Goal: Transaction & Acquisition: Purchase product/service

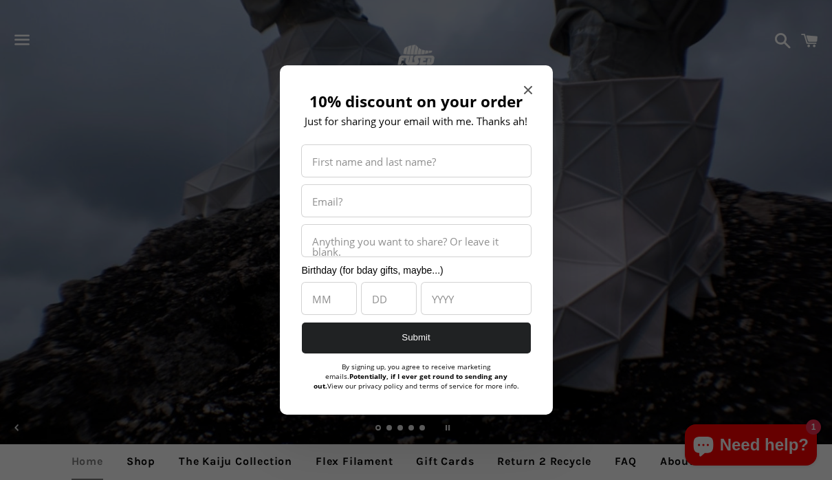
click at [531, 86] on icon "Close modal" at bounding box center [528, 90] width 8 height 8
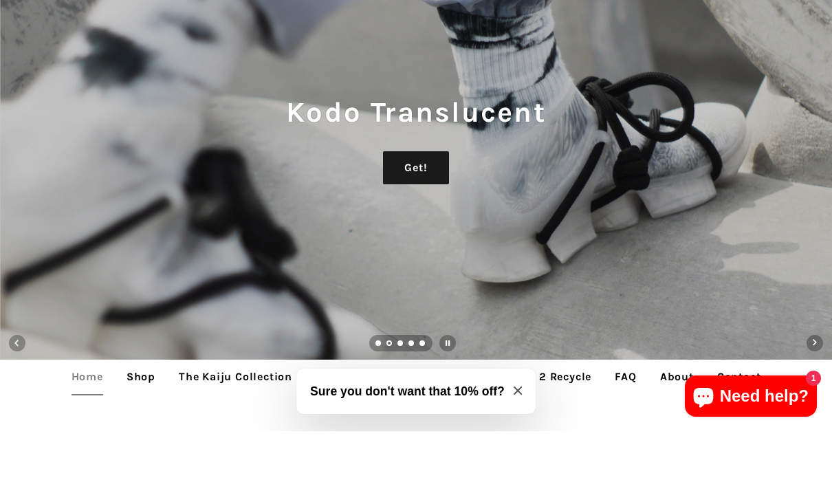
scroll to position [136, 0]
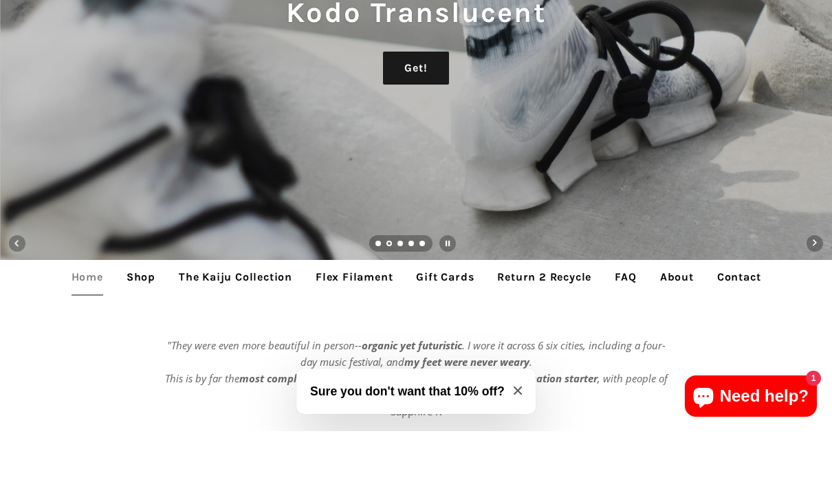
click at [131, 309] on link "Shop" at bounding box center [141, 326] width 50 height 34
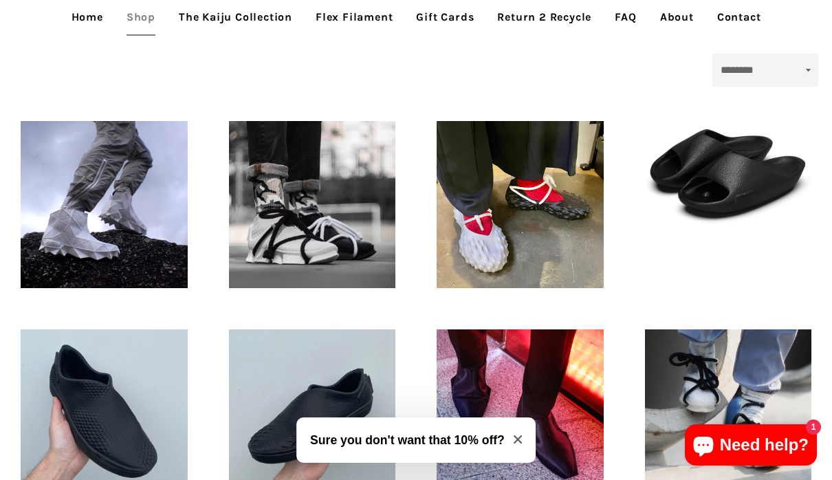
scroll to position [345, 0]
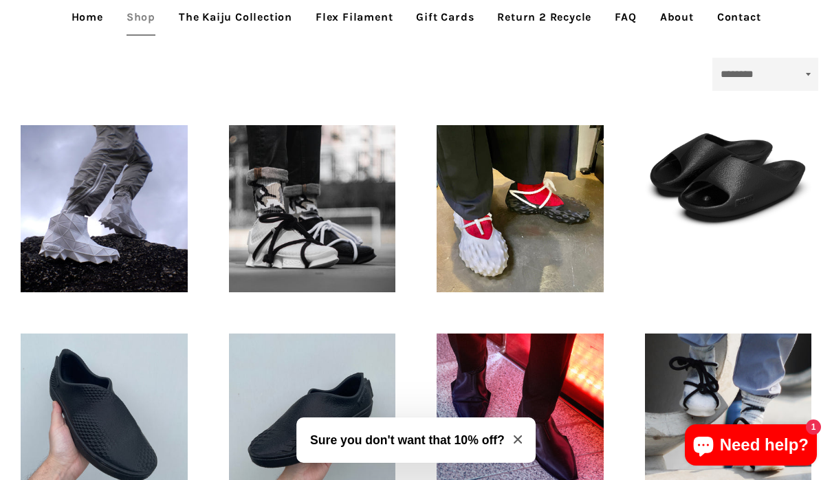
click at [226, 19] on link "The Kaiju Collection" at bounding box center [236, 17] width 134 height 34
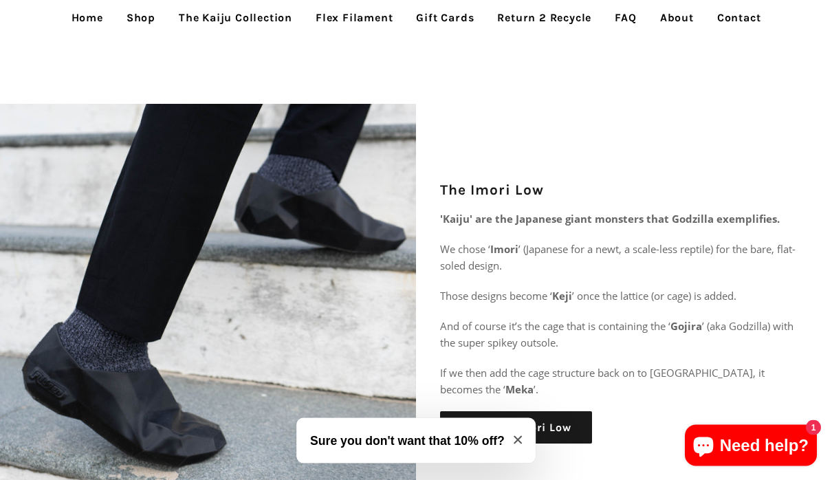
scroll to position [1556, 0]
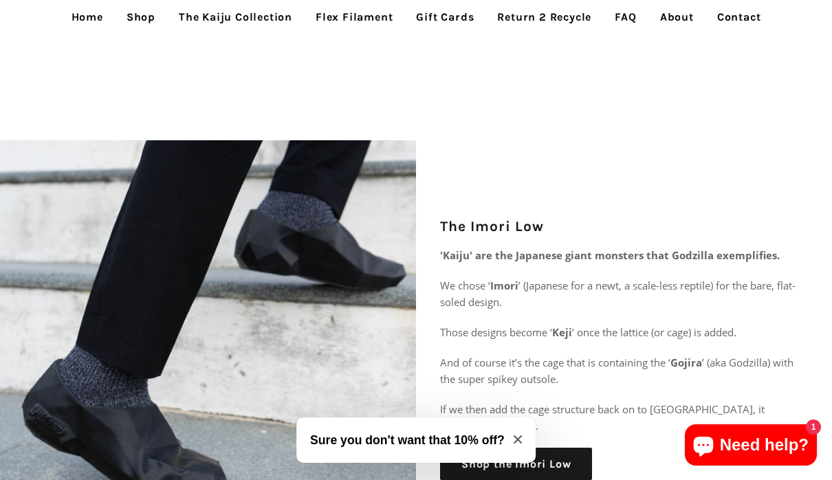
click at [142, 17] on link "Shop" at bounding box center [141, 17] width 50 height 34
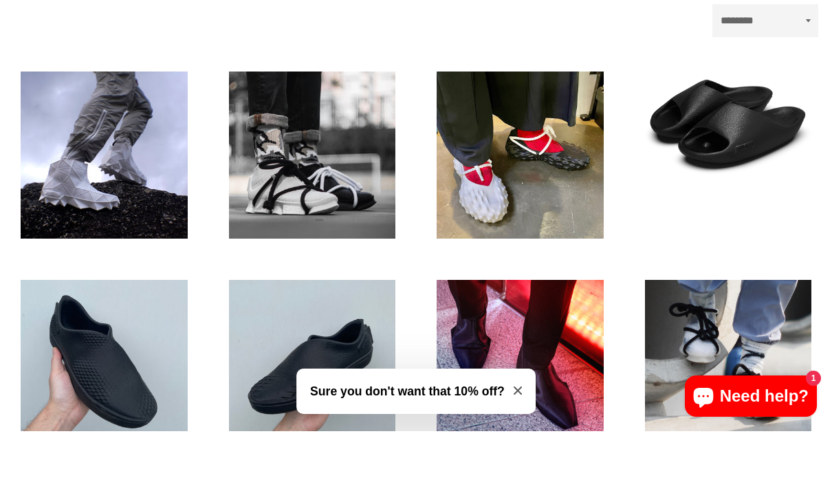
scroll to position [355, 0]
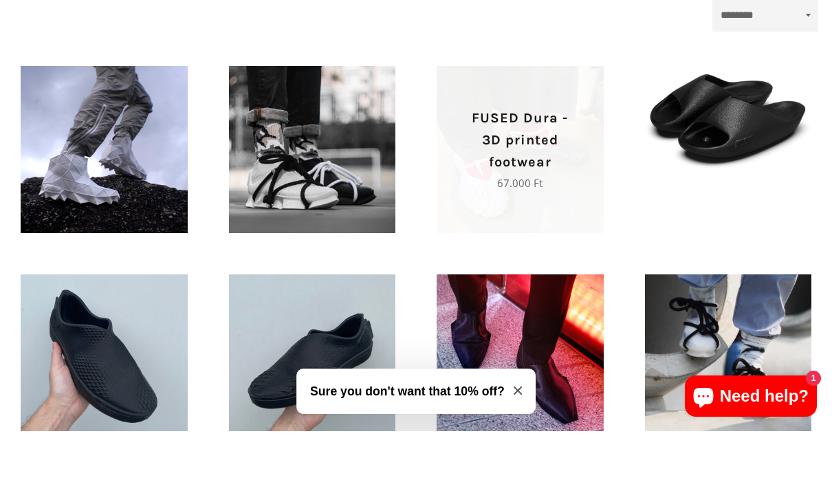
click at [545, 224] on p "Regular price 67.000 Ft" at bounding box center [520, 232] width 119 height 17
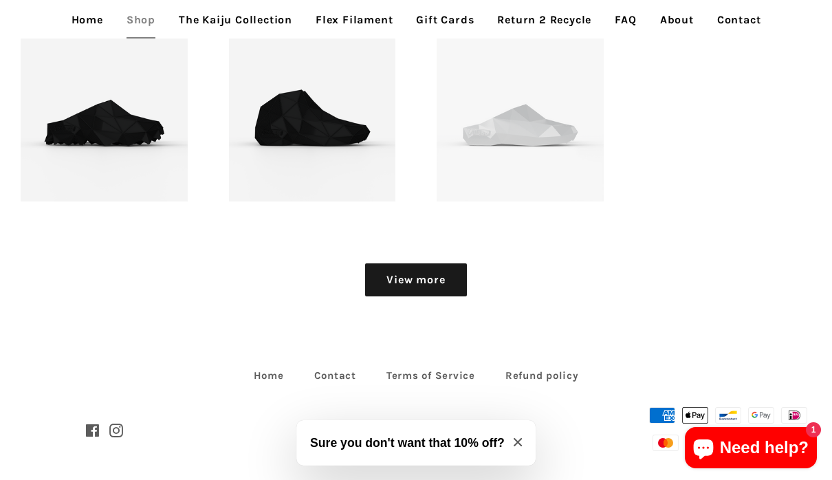
scroll to position [1477, 0]
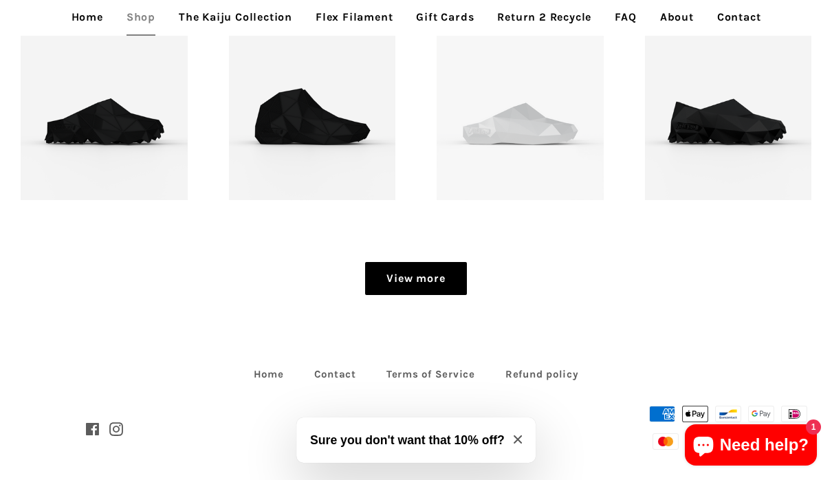
click at [425, 281] on link "View more" at bounding box center [415, 278] width 101 height 33
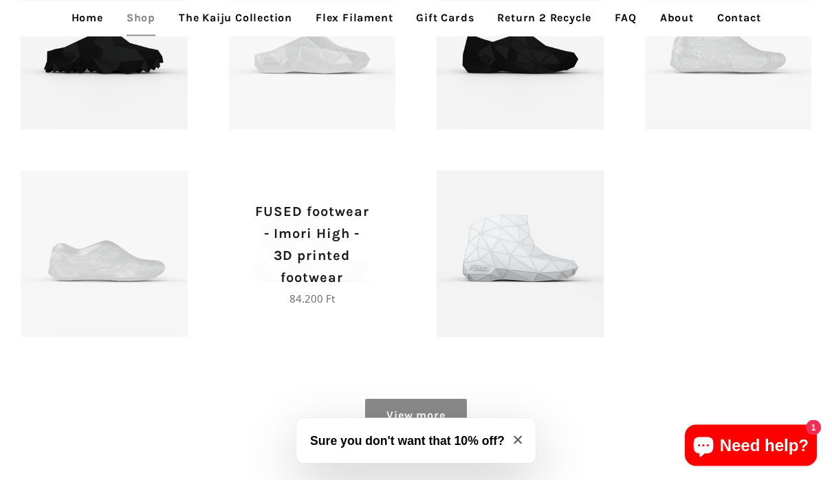
scroll to position [1746, 0]
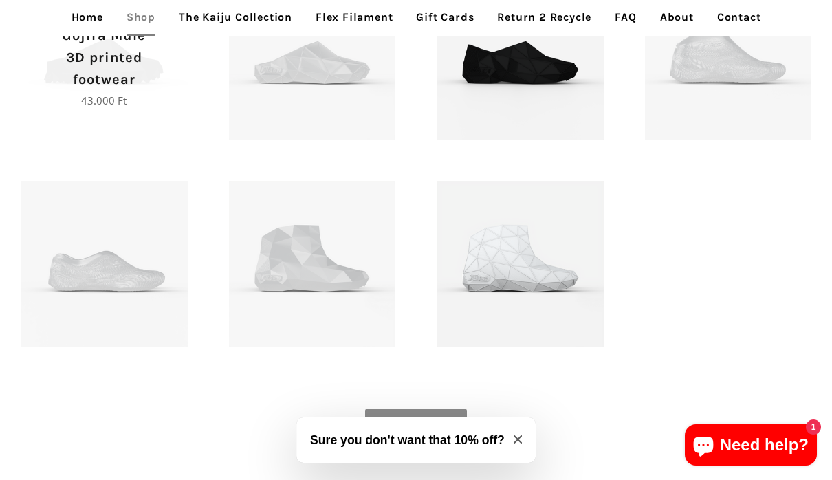
click at [115, 67] on p "FUSED footwear - Gojira Mule - 3D printed footwear" at bounding box center [104, 47] width 119 height 88
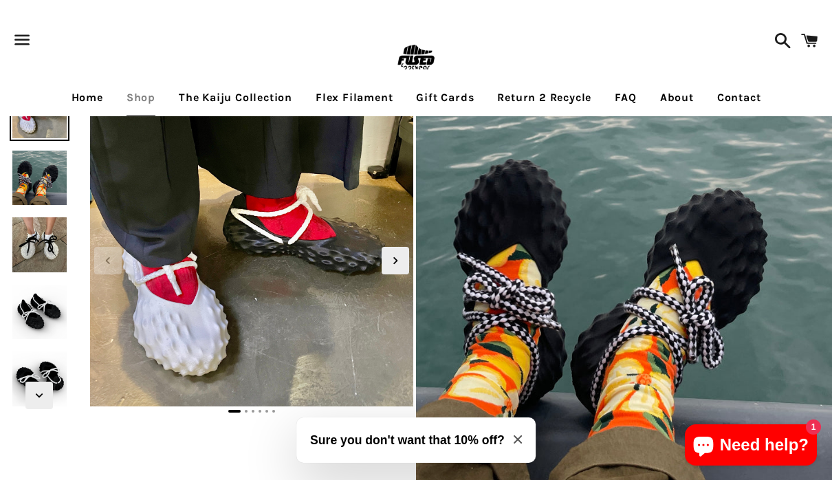
click at [49, 248] on img at bounding box center [40, 245] width 61 height 61
click at [40, 327] on img at bounding box center [40, 312] width 61 height 61
click at [40, 324] on img at bounding box center [40, 312] width 61 height 61
click at [396, 265] on icon "Next slide" at bounding box center [395, 260] width 15 height 15
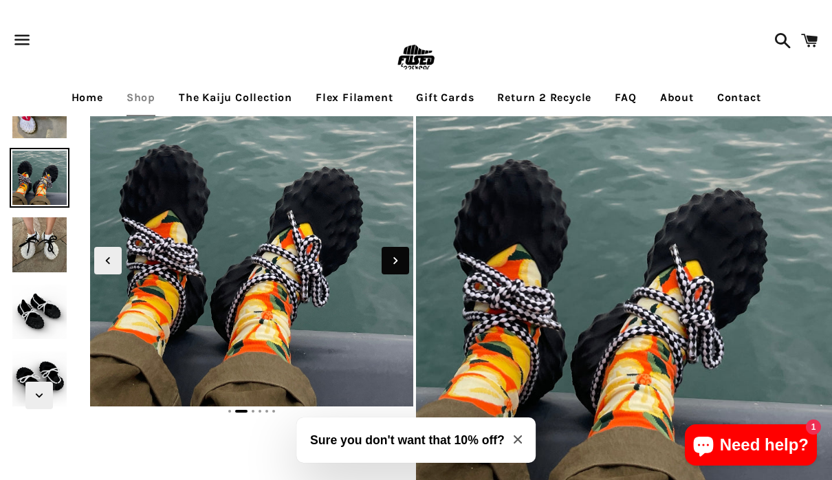
click at [396, 265] on icon "Next slide" at bounding box center [395, 260] width 15 height 15
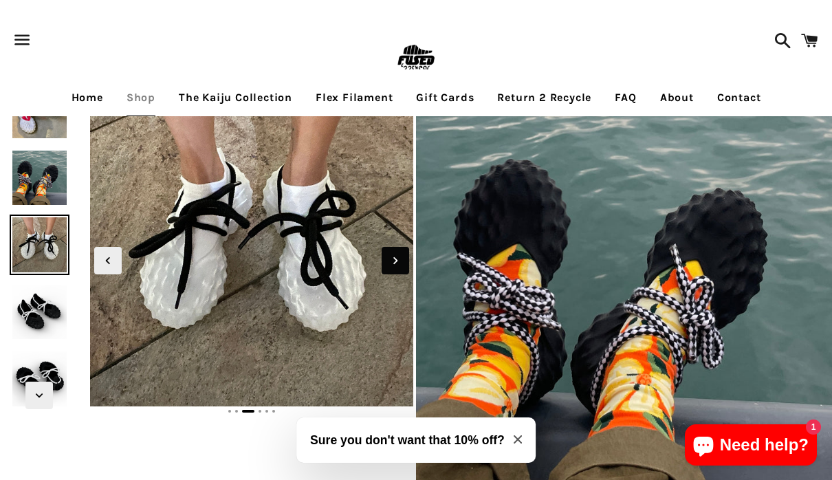
click at [396, 265] on icon "Next slide" at bounding box center [395, 260] width 15 height 15
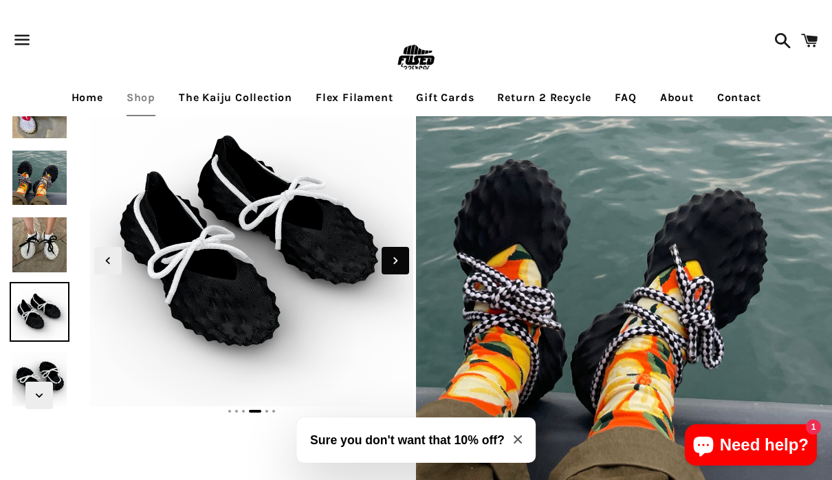
click at [396, 265] on icon "Next slide" at bounding box center [395, 260] width 15 height 15
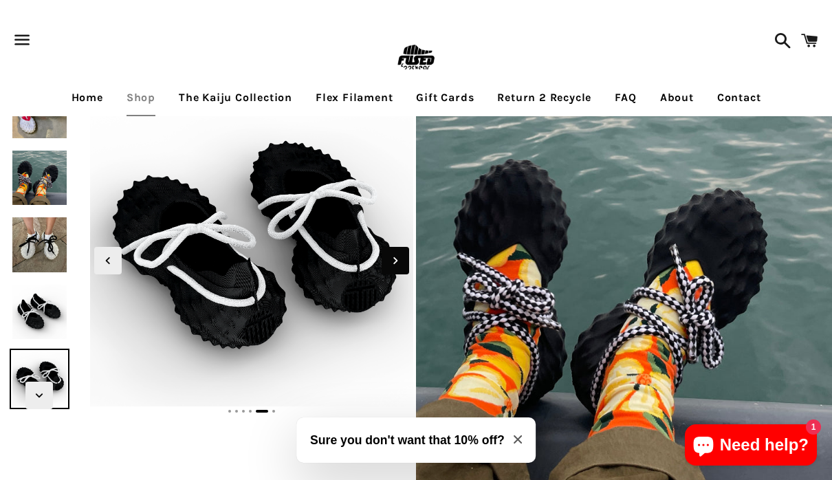
click at [396, 265] on icon "Next slide" at bounding box center [395, 260] width 15 height 15
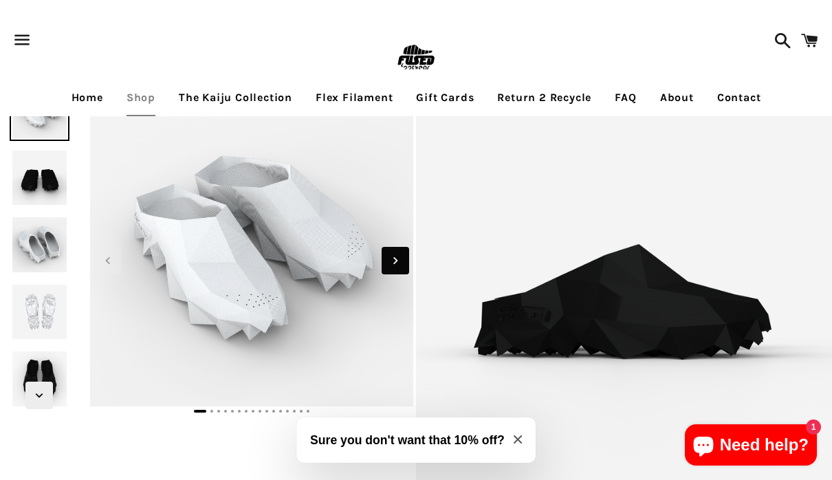
click at [395, 262] on icon "Next slide" at bounding box center [395, 260] width 15 height 15
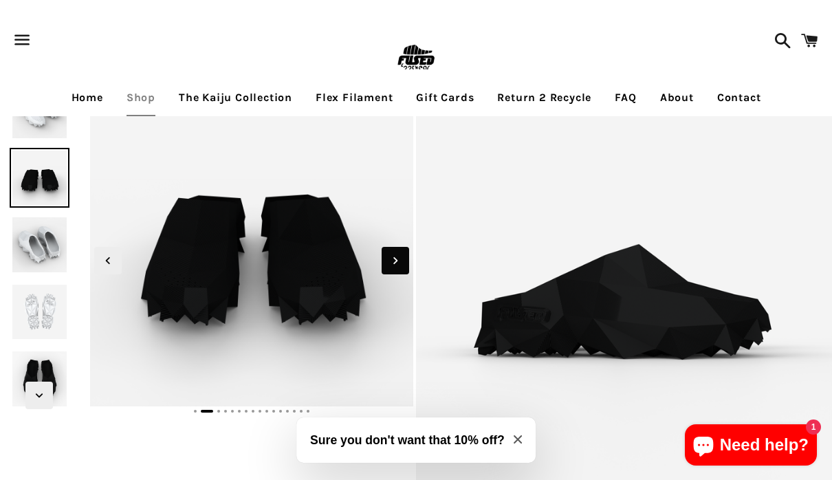
click at [395, 261] on icon "Next slide" at bounding box center [395, 260] width 15 height 15
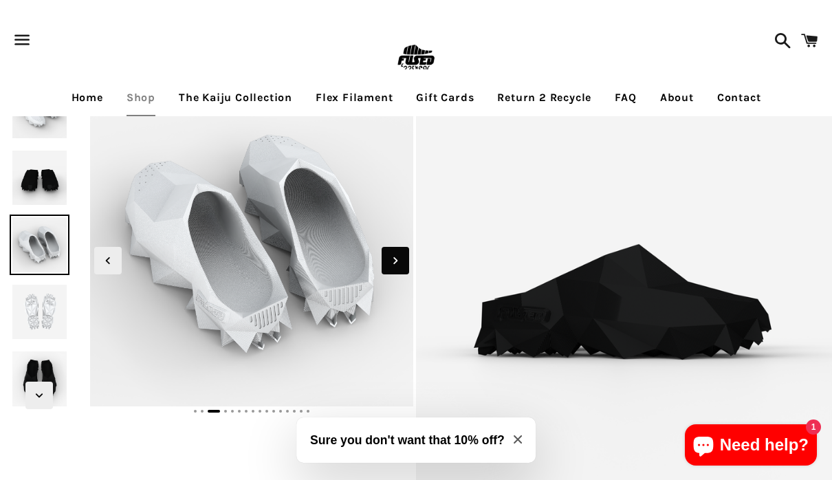
click at [395, 261] on icon "Next slide" at bounding box center [395, 260] width 15 height 15
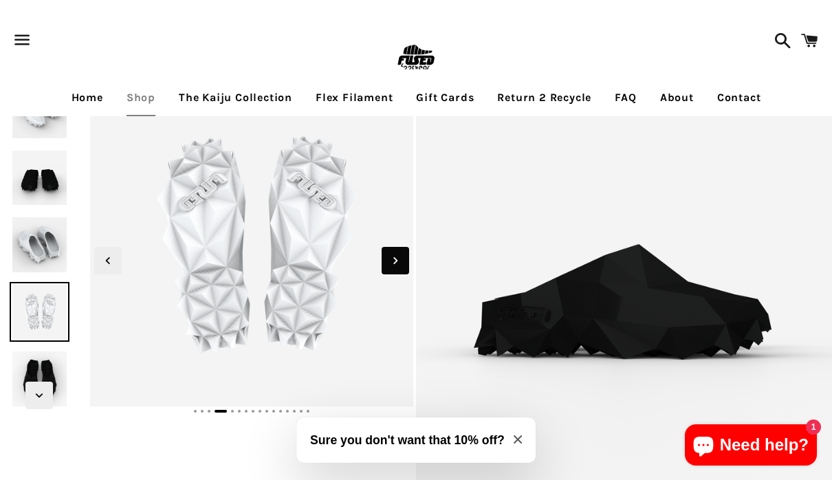
click at [395, 261] on icon "Next slide" at bounding box center [395, 260] width 15 height 15
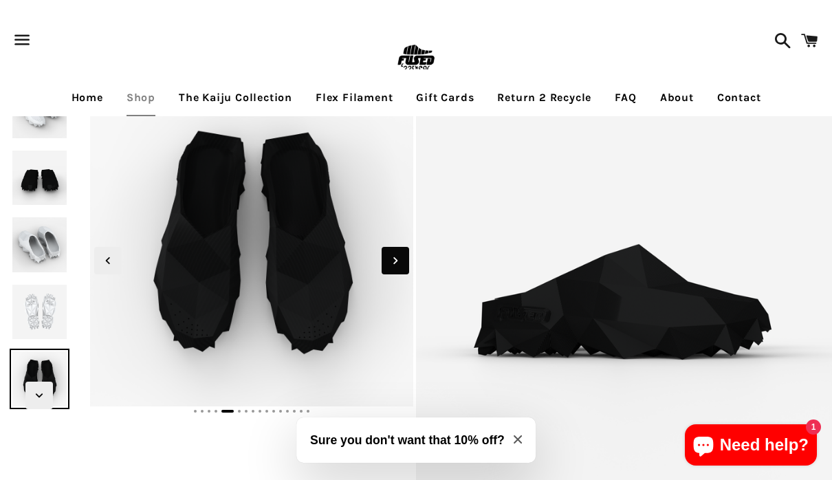
click at [395, 261] on icon "Next slide" at bounding box center [395, 260] width 15 height 15
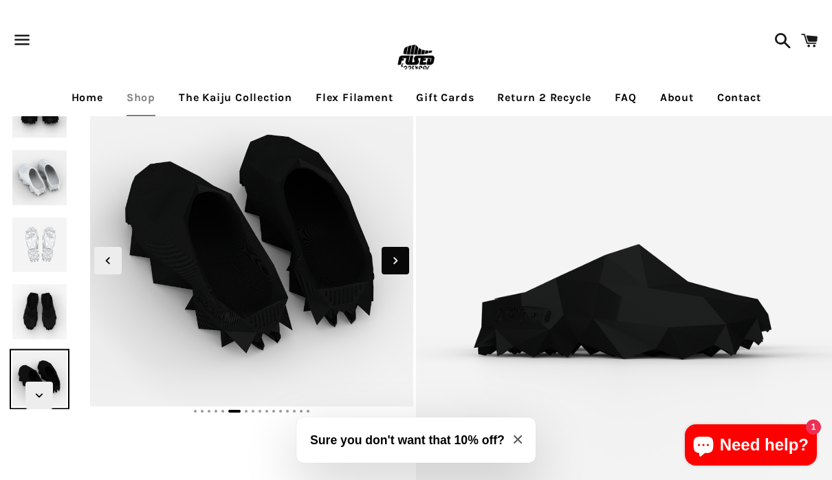
click at [395, 261] on icon "Next slide" at bounding box center [395, 260] width 15 height 15
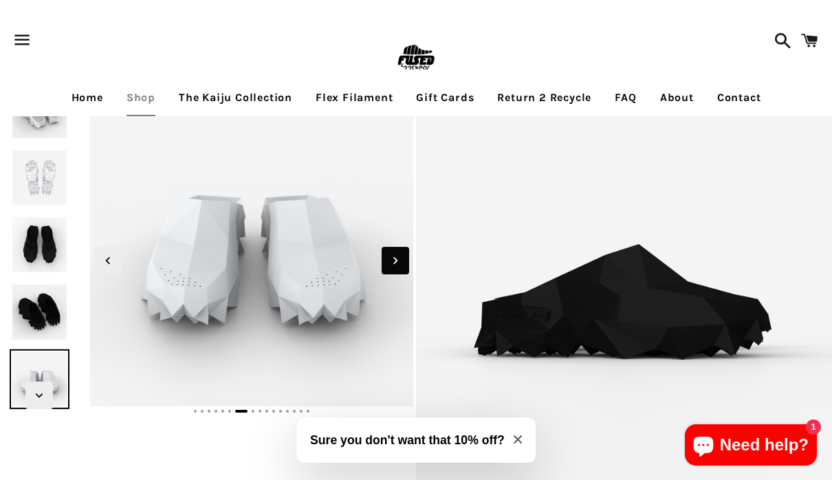
click at [395, 261] on icon "Next slide" at bounding box center [395, 260] width 15 height 15
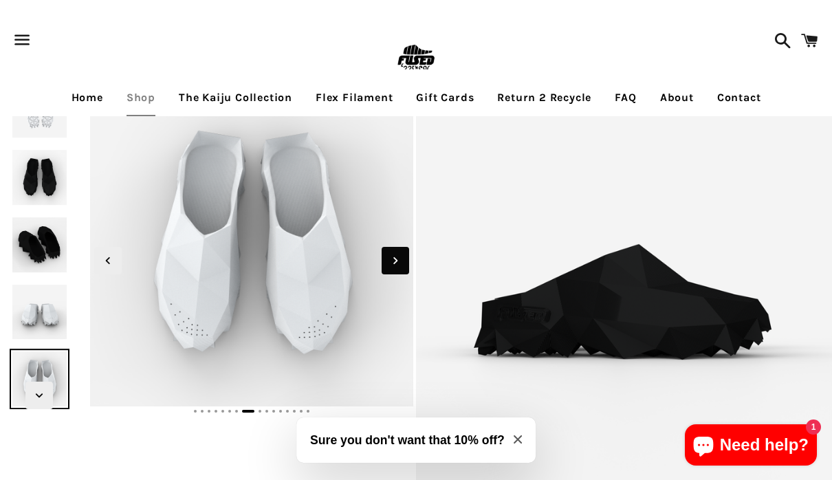
click at [395, 261] on icon "Next slide" at bounding box center [395, 260] width 15 height 15
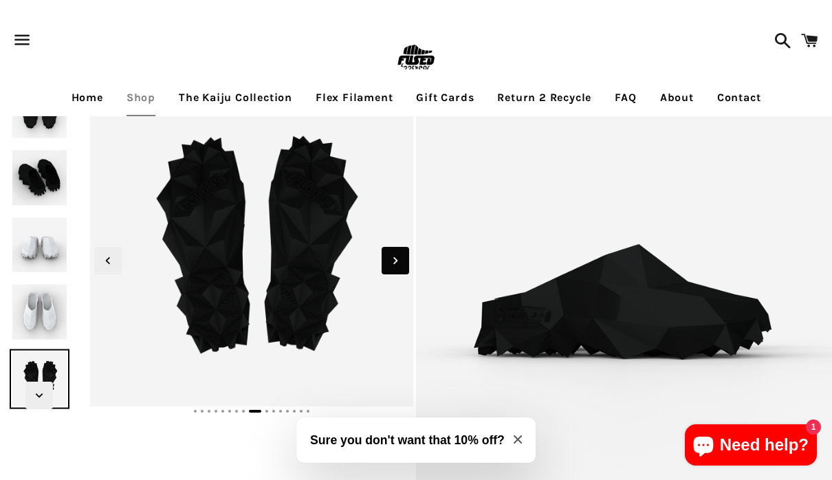
click at [395, 261] on icon "Next slide" at bounding box center [395, 260] width 15 height 15
